Goal: Check status: Check status

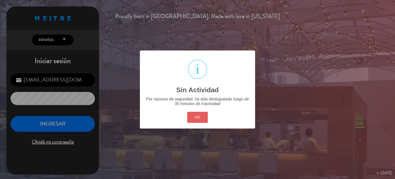
drag, startPoint x: 194, startPoint y: 114, endPoint x: 104, endPoint y: 119, distance: 90.0
click at [194, 114] on button "OK" at bounding box center [197, 116] width 21 height 11
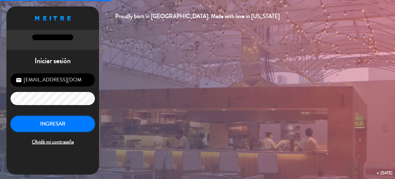
click at [35, 122] on button "INGRESAR" at bounding box center [53, 124] width 84 height 16
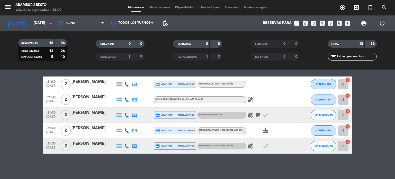
scroll to position [239, 0]
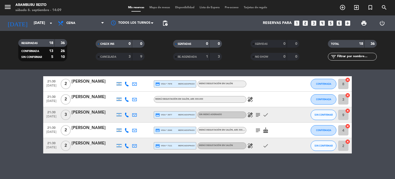
click at [51, 145] on span "21:30" at bounding box center [51, 142] width 13 height 6
click at [126, 144] on icon at bounding box center [126, 145] width 5 height 5
drag, startPoint x: 1, startPoint y: 115, endPoint x: 17, endPoint y: 117, distance: 16.8
click at [3, 114] on bookings-row "18:30 [DATE] 2 [PERSON_NAME] credit_card visa * 8482 stripe Menú degustación en…" at bounding box center [197, 3] width 395 height 299
click at [251, 146] on icon "healing" at bounding box center [250, 145] width 6 height 6
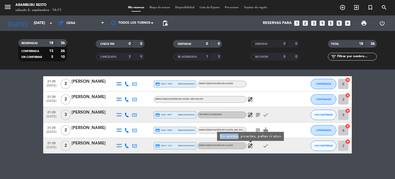
drag, startPoint x: 219, startPoint y: 136, endPoint x: 238, endPoint y: 137, distance: 19.1
click at [238, 137] on div "Sin aceites, picantes, paltas ni atun" at bounding box center [250, 136] width 67 height 9
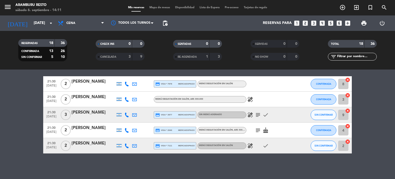
click at [250, 143] on icon "healing" at bounding box center [250, 145] width 6 height 6
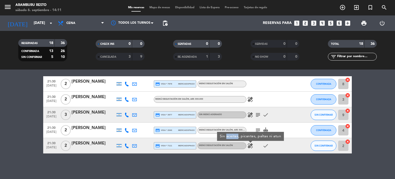
drag, startPoint x: 238, startPoint y: 136, endPoint x: 226, endPoint y: 138, distance: 12.8
click at [226, 138] on div "Sin aceites, picantes, paltas ni atun" at bounding box center [250, 136] width 67 height 9
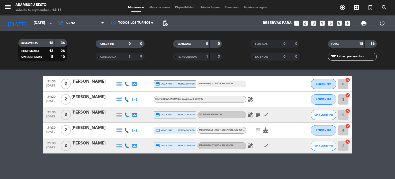
click at [231, 170] on div "No hay notas para este servicio. Haz clic para agregar una 18:30 [DATE] 2 [PERS…" at bounding box center [197, 123] width 395 height 109
click at [248, 147] on icon "healing" at bounding box center [250, 145] width 6 height 6
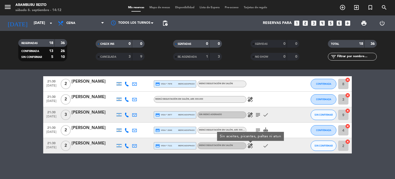
click at [0, 136] on bookings-row "18:30 [DATE] 2 [PERSON_NAME] credit_card visa * 8482 stripe Menú degustación en…" at bounding box center [197, 3] width 395 height 299
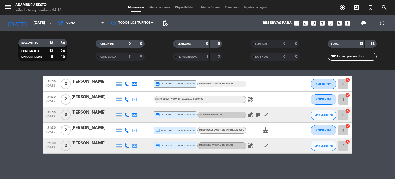
click at [250, 115] on icon "healing" at bounding box center [250, 114] width 6 height 6
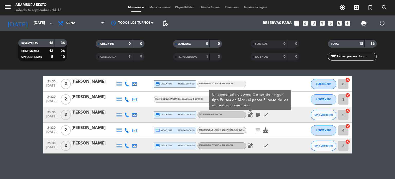
click at [258, 113] on icon "subject" at bounding box center [258, 114] width 6 height 6
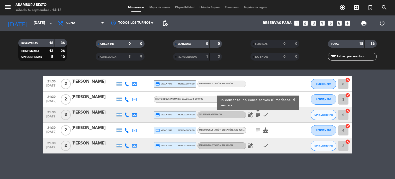
click at [0, 119] on bookings-row "18:30 [DATE] 2 [PERSON_NAME] credit_card visa * 8482 stripe Menú degustación en…" at bounding box center [197, 3] width 395 height 299
